Goal: Check status: Check status

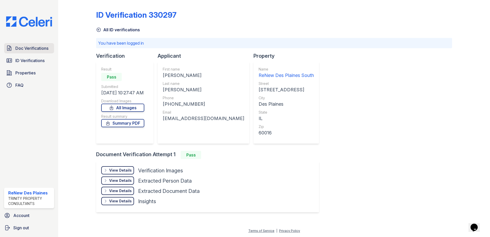
click at [23, 51] on span "Doc Verifications" at bounding box center [31, 48] width 33 height 6
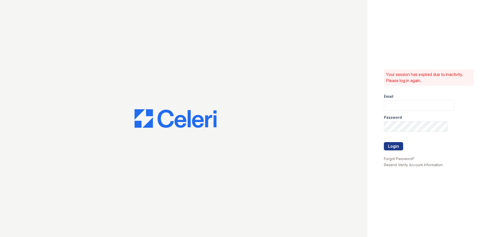
type input "renewdesplaines@trinity-pm.com"
click at [397, 148] on button "Login" at bounding box center [393, 146] width 19 height 8
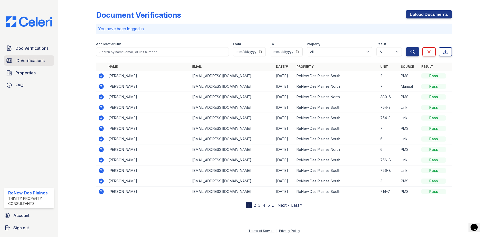
click at [36, 58] on span "ID Verifications" at bounding box center [29, 60] width 29 height 6
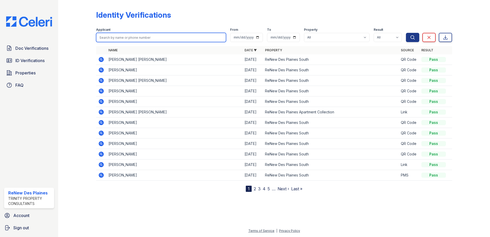
click at [108, 39] on input "search" at bounding box center [161, 37] width 130 height 9
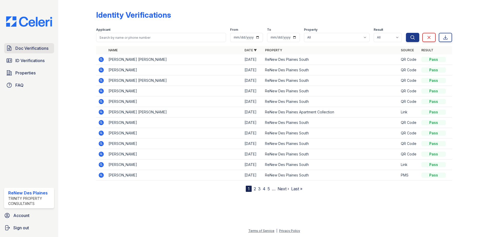
click at [17, 49] on span "Doc Verifications" at bounding box center [31, 48] width 33 height 6
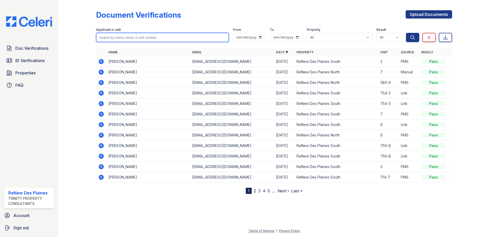
click at [111, 37] on input "search" at bounding box center [162, 37] width 133 height 9
type input "ros"
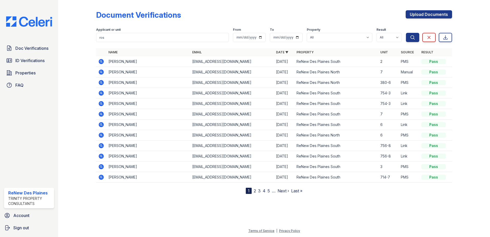
click at [102, 61] on icon at bounding box center [101, 61] width 6 height 6
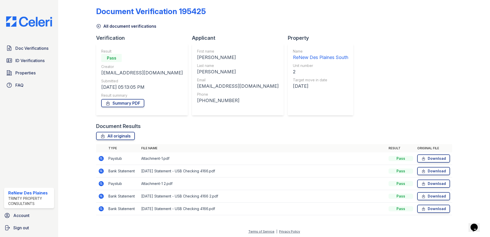
scroll to position [4, 0]
click at [101, 156] on icon at bounding box center [101, 158] width 6 height 6
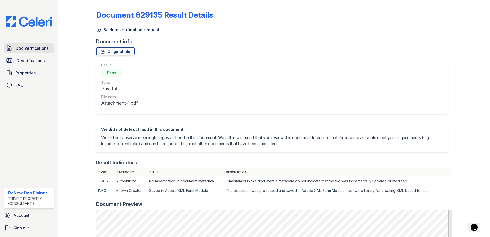
click at [39, 51] on span "Doc Verifications" at bounding box center [31, 48] width 33 height 6
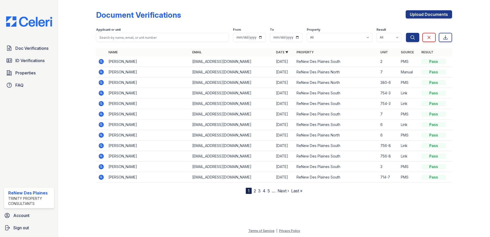
click at [103, 62] on icon at bounding box center [101, 61] width 5 height 5
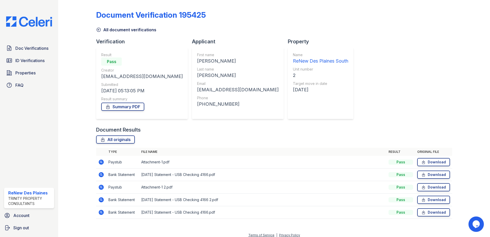
click at [101, 161] on icon at bounding box center [101, 162] width 6 height 6
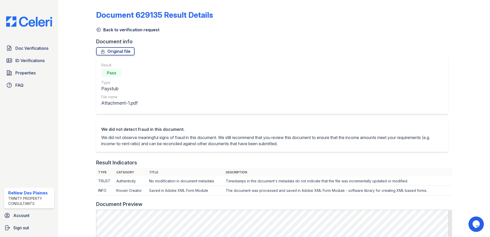
click at [98, 31] on icon at bounding box center [98, 29] width 5 height 5
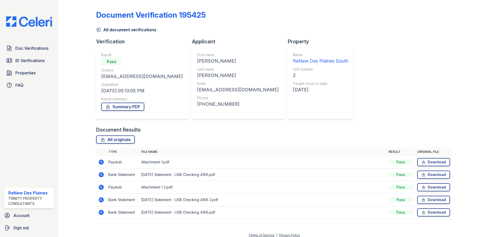
click at [101, 188] on icon at bounding box center [101, 187] width 5 height 5
click at [28, 49] on span "Doc Verifications" at bounding box center [31, 48] width 33 height 6
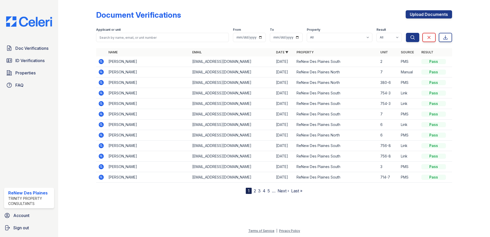
click at [101, 62] on icon at bounding box center [100, 60] width 1 height 1
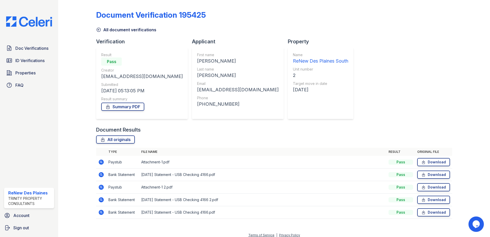
click at [103, 188] on icon at bounding box center [101, 187] width 5 height 5
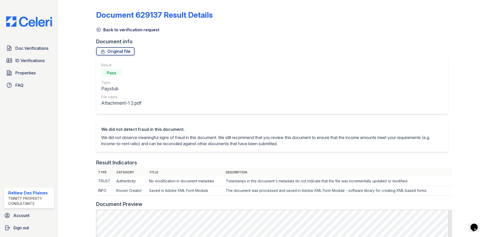
click at [99, 27] on icon at bounding box center [98, 29] width 5 height 5
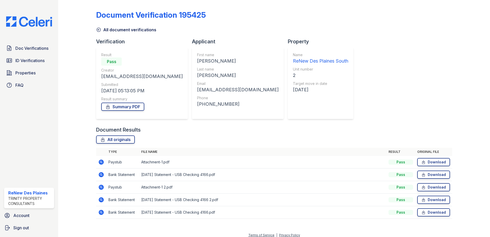
click at [102, 175] on icon at bounding box center [101, 174] width 5 height 5
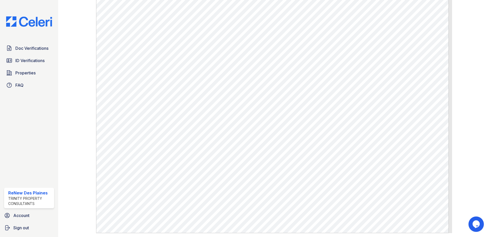
scroll to position [231, 0]
